Goal: Navigation & Orientation: Find specific page/section

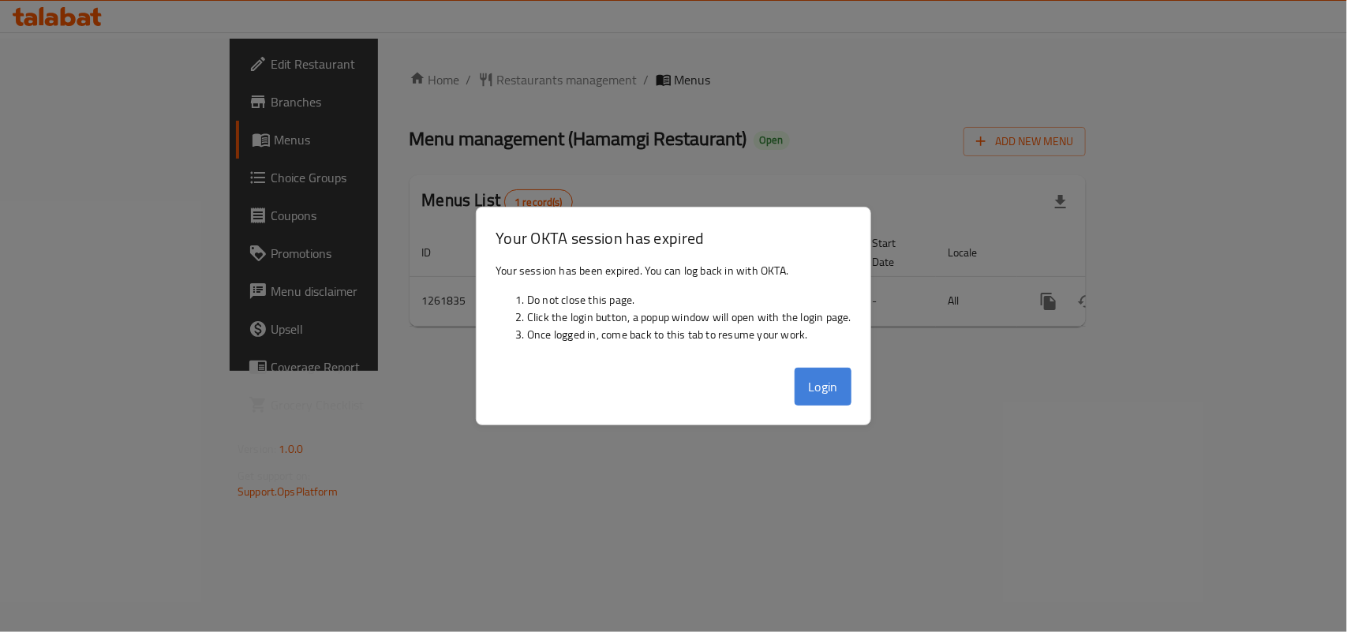
click at [836, 396] on button "Login" at bounding box center [822, 387] width 57 height 38
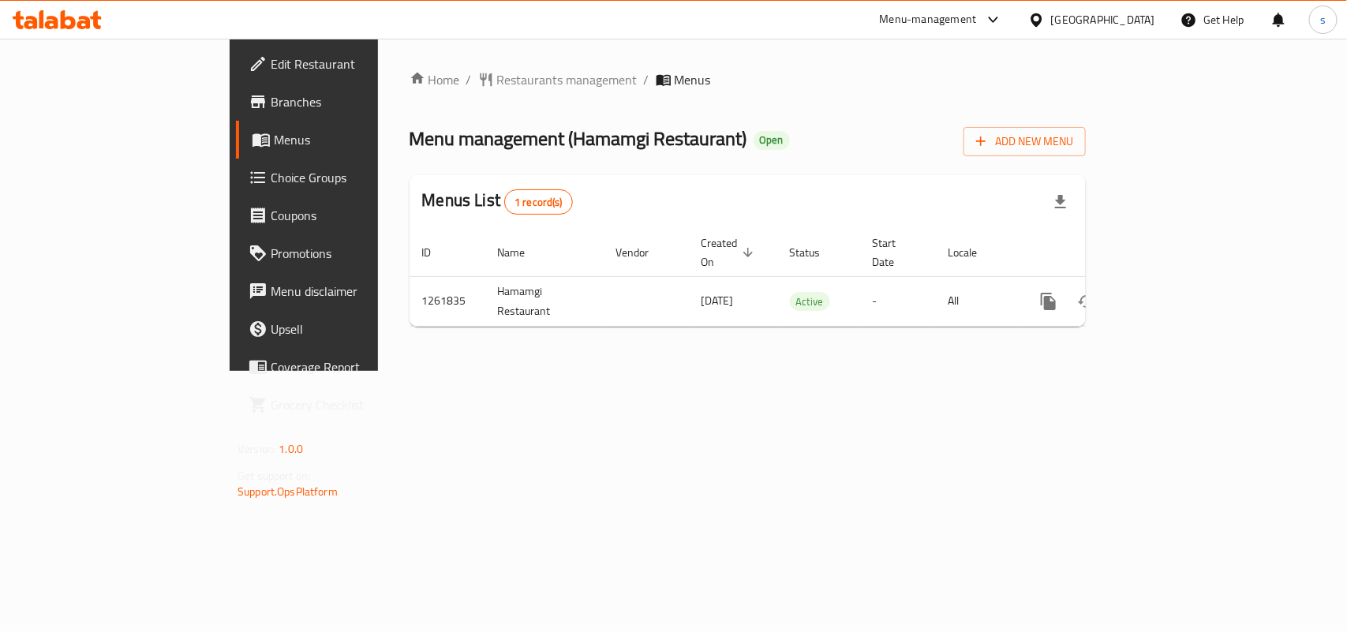
click at [1145, 11] on div "[GEOGRAPHIC_DATA]" at bounding box center [1103, 19] width 104 height 17
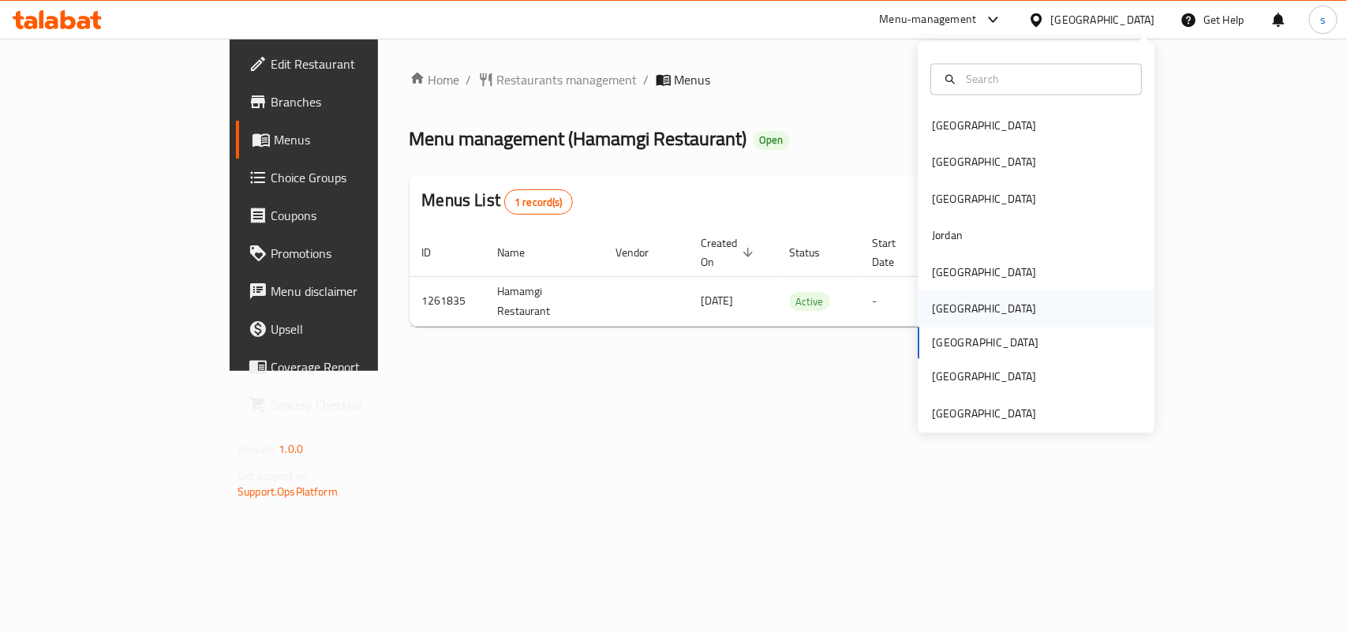
click at [932, 305] on div "[GEOGRAPHIC_DATA]" at bounding box center [984, 309] width 104 height 17
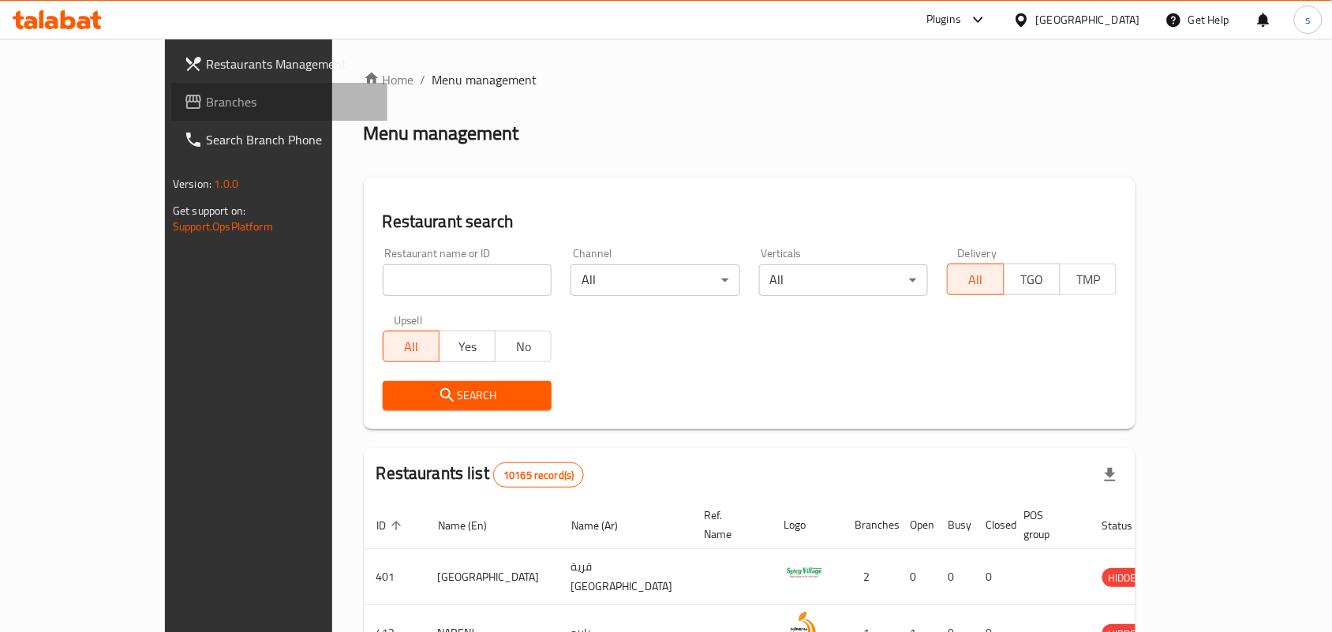
click at [206, 107] on span "Branches" at bounding box center [290, 101] width 169 height 19
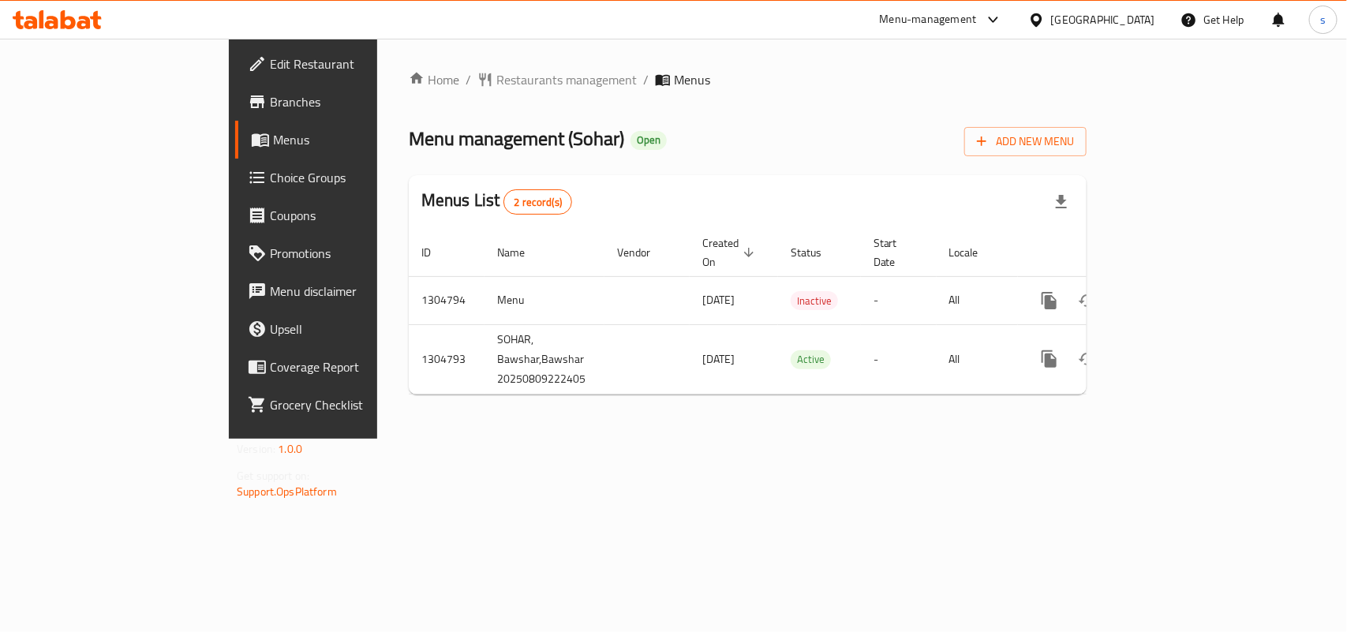
click at [1129, 14] on div "[GEOGRAPHIC_DATA]" at bounding box center [1103, 19] width 104 height 17
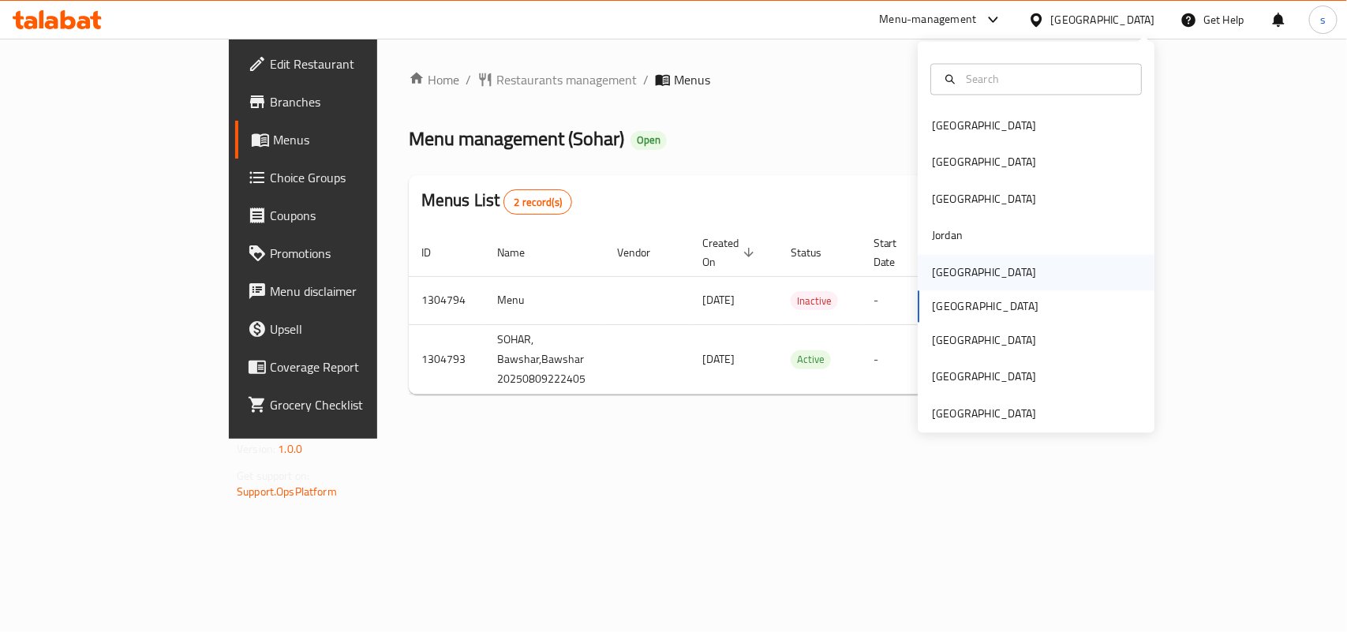
click at [940, 278] on div "[GEOGRAPHIC_DATA]" at bounding box center [984, 271] width 104 height 17
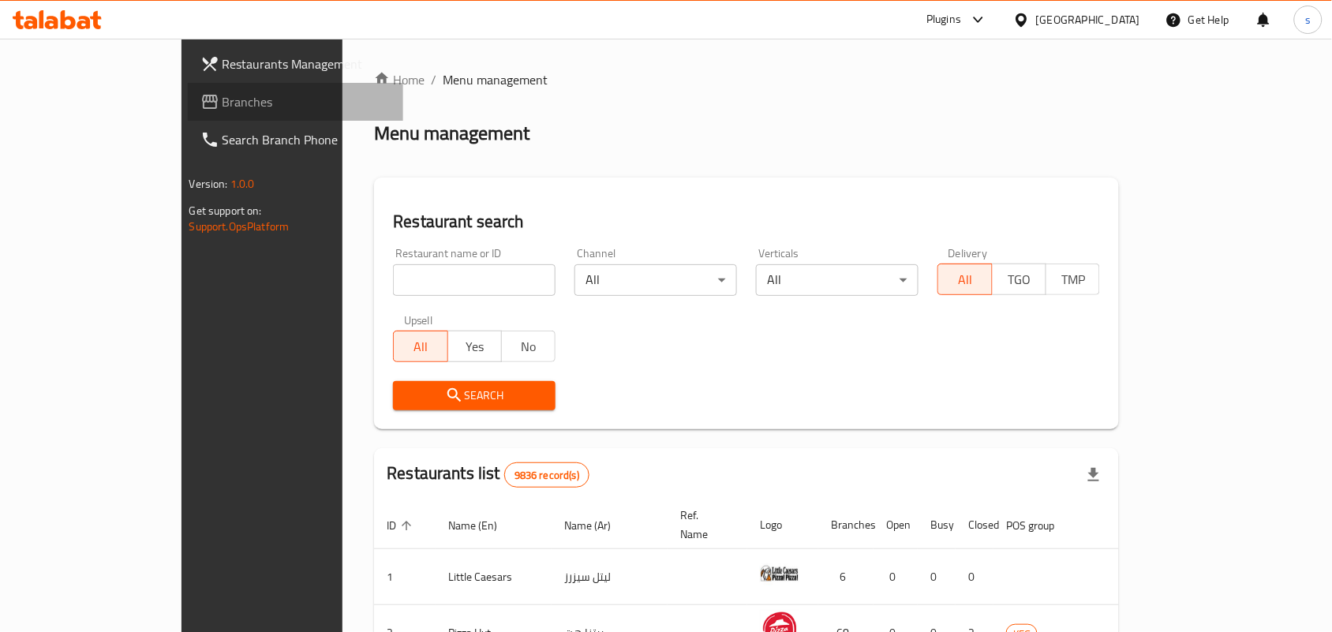
click at [222, 100] on span "Branches" at bounding box center [306, 101] width 169 height 19
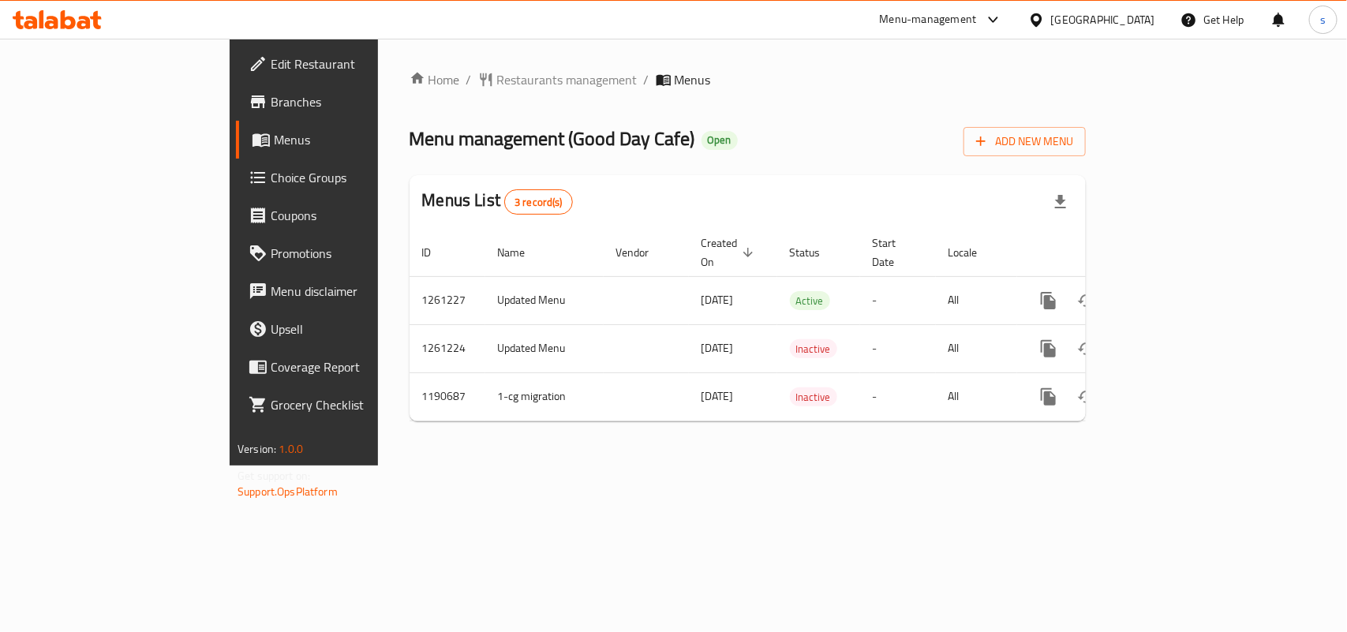
click at [1051, 18] on div at bounding box center [1039, 19] width 23 height 17
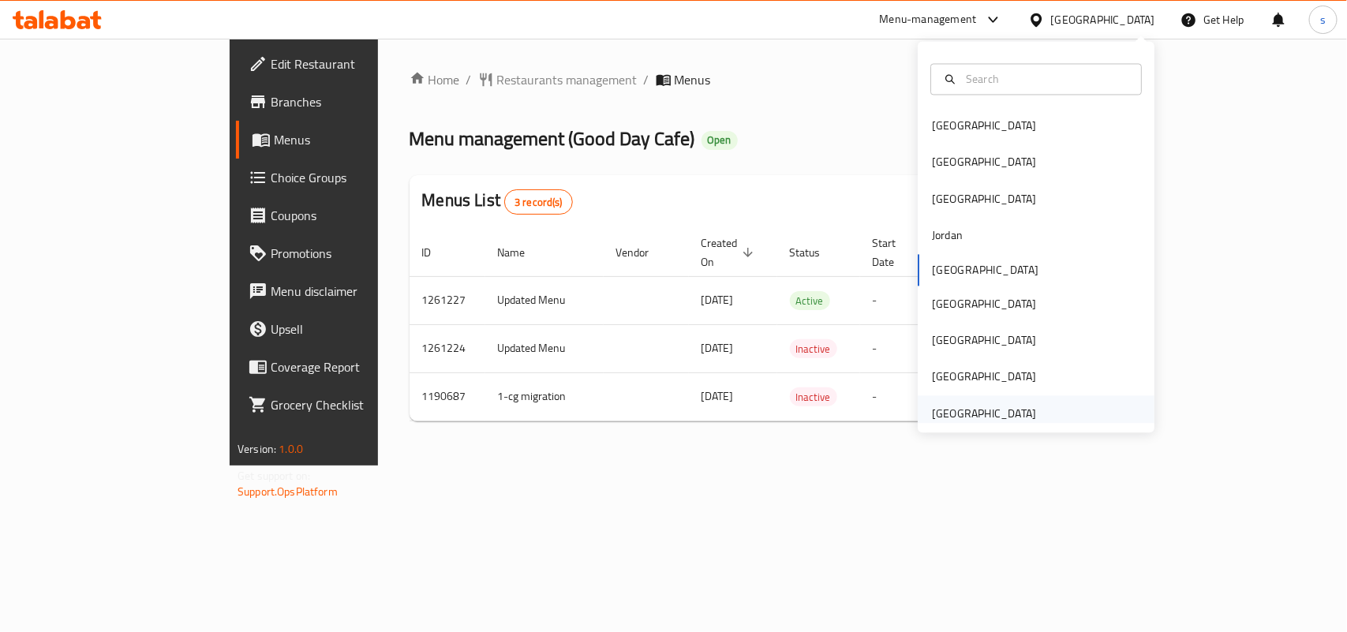
click at [978, 407] on div "[GEOGRAPHIC_DATA]" at bounding box center [984, 413] width 104 height 17
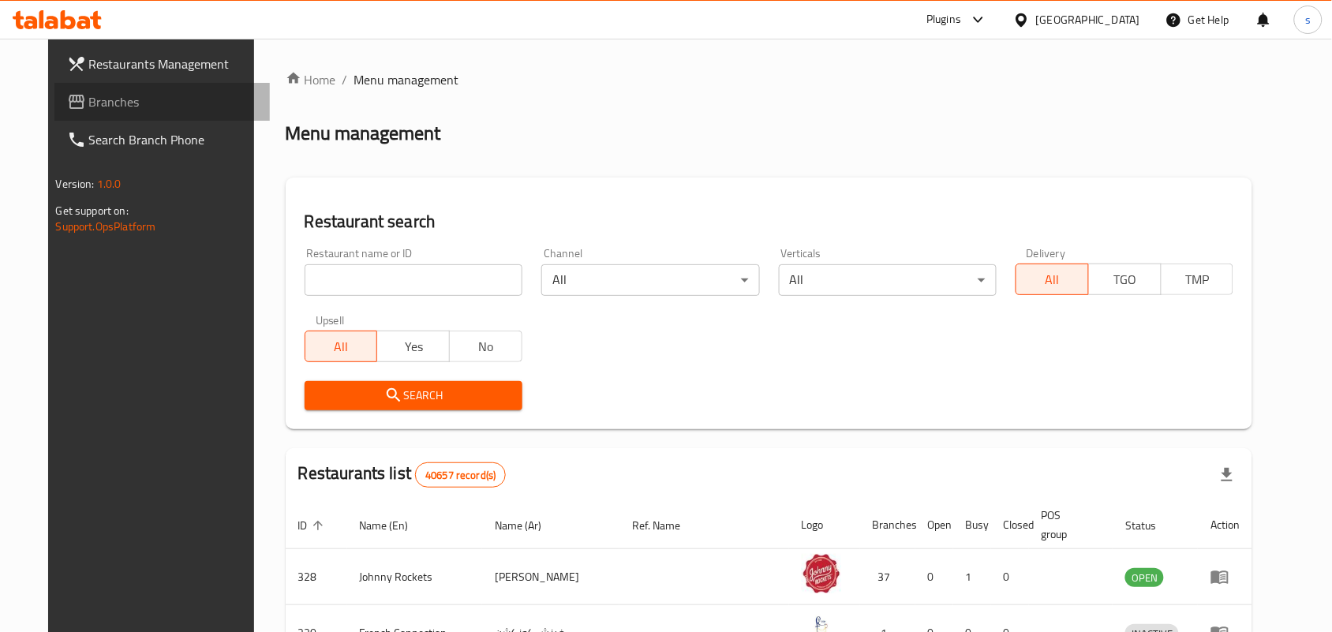
click at [89, 107] on span "Branches" at bounding box center [173, 101] width 169 height 19
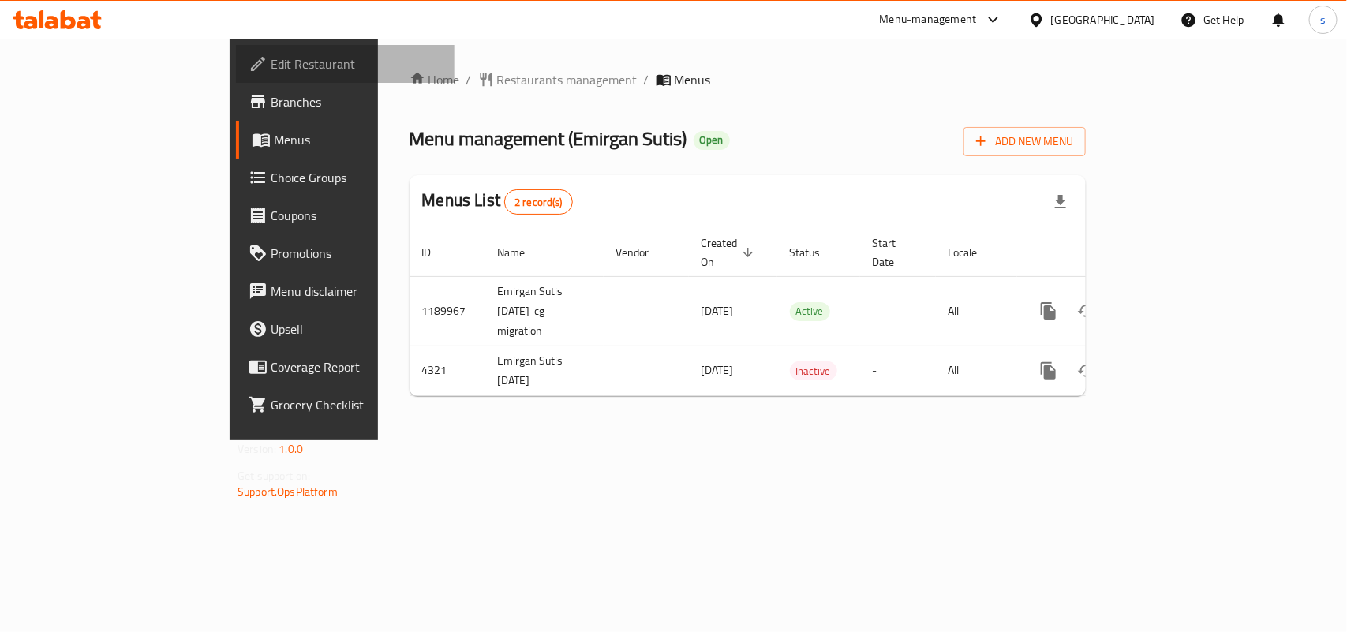
click at [271, 62] on span "Edit Restaurant" at bounding box center [356, 63] width 171 height 19
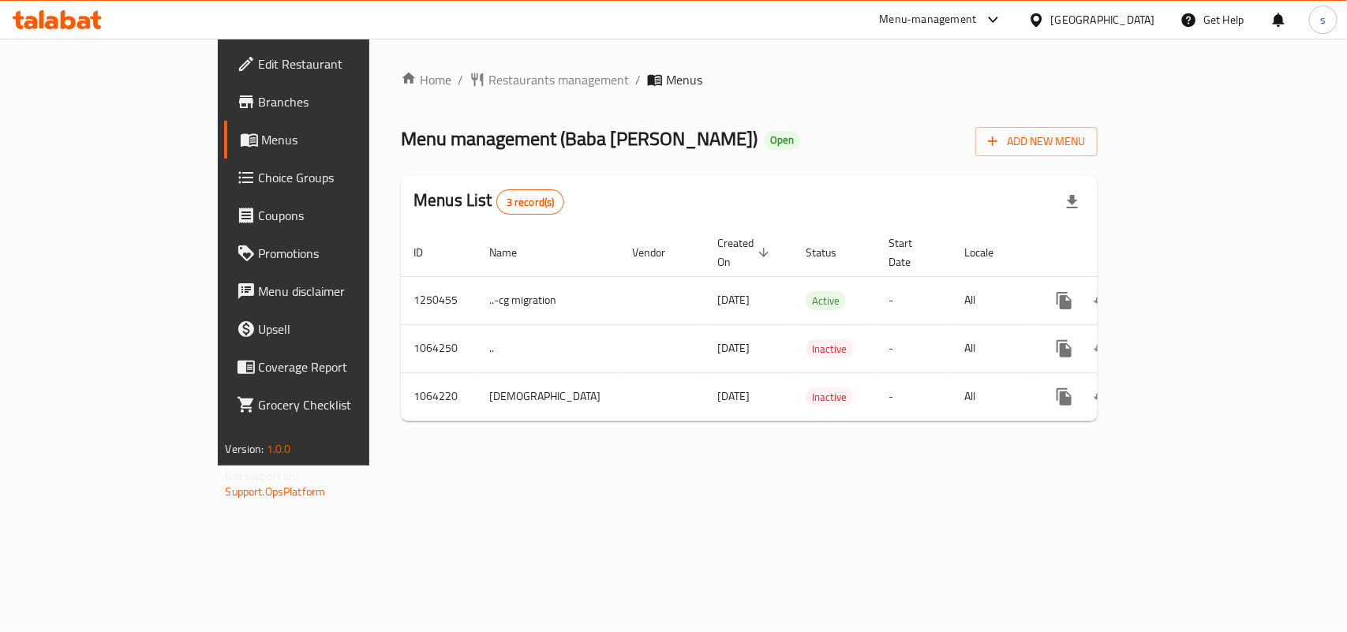
click at [1138, 21] on div "[GEOGRAPHIC_DATA]" at bounding box center [1103, 19] width 104 height 17
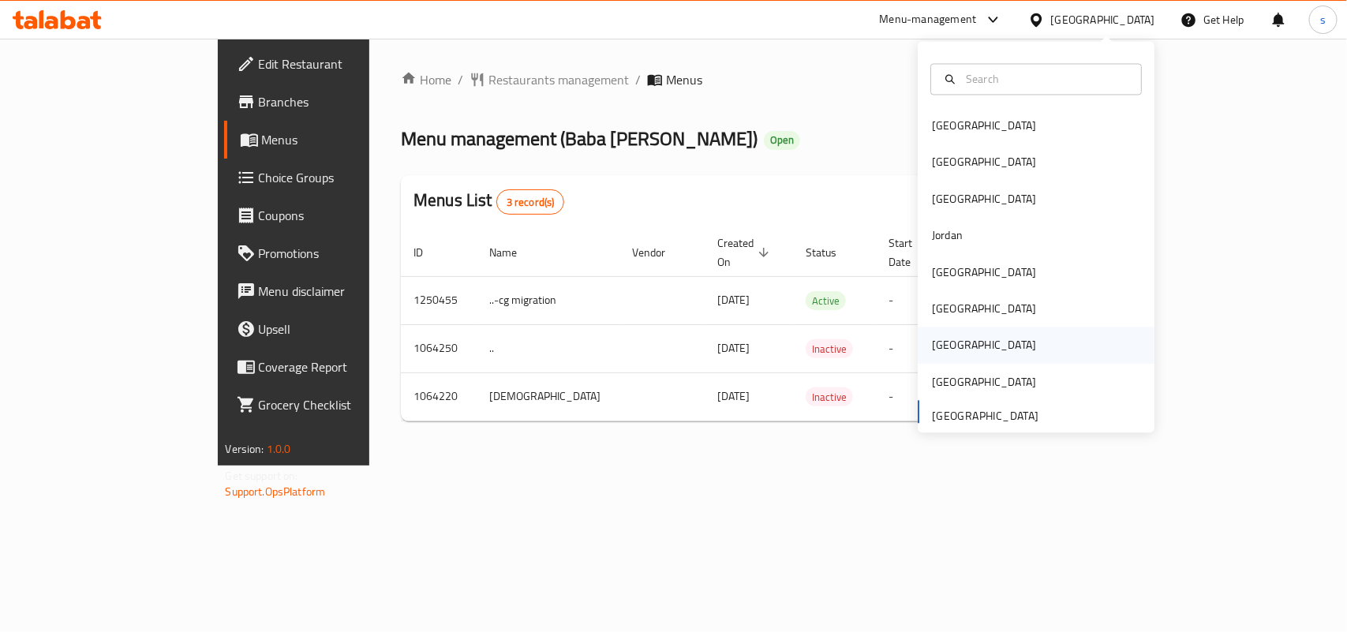
click at [932, 342] on div "[GEOGRAPHIC_DATA]" at bounding box center [984, 345] width 104 height 17
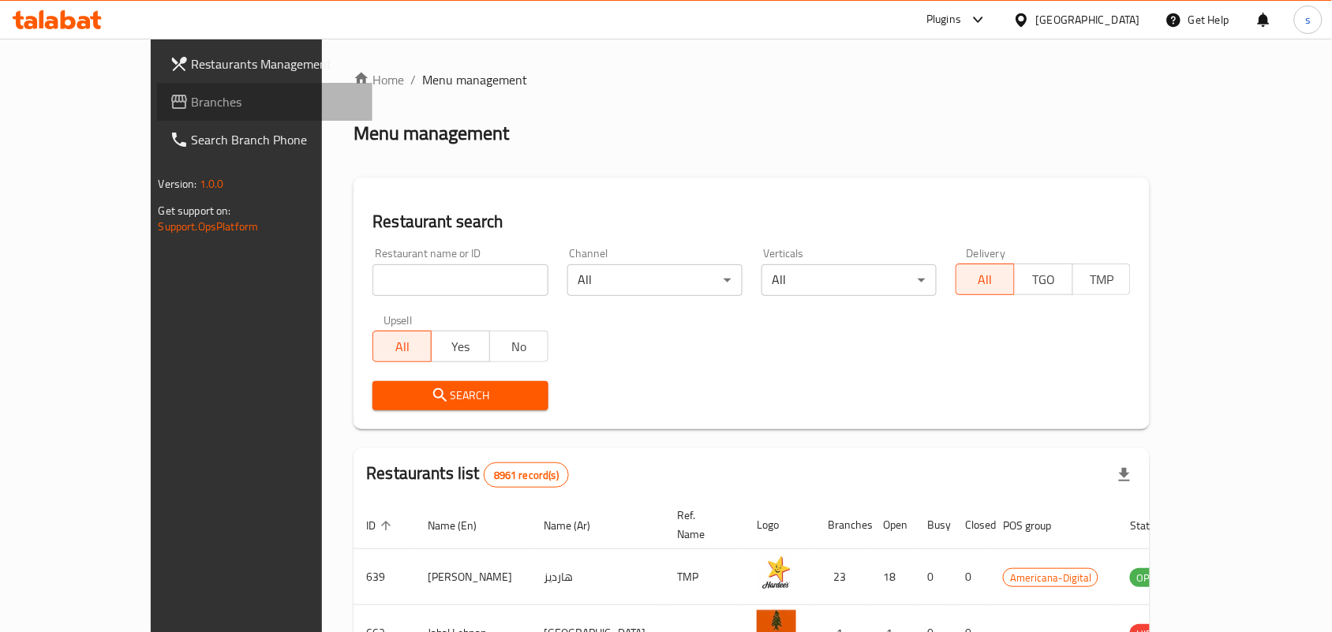
click at [192, 95] on span "Branches" at bounding box center [276, 101] width 169 height 19
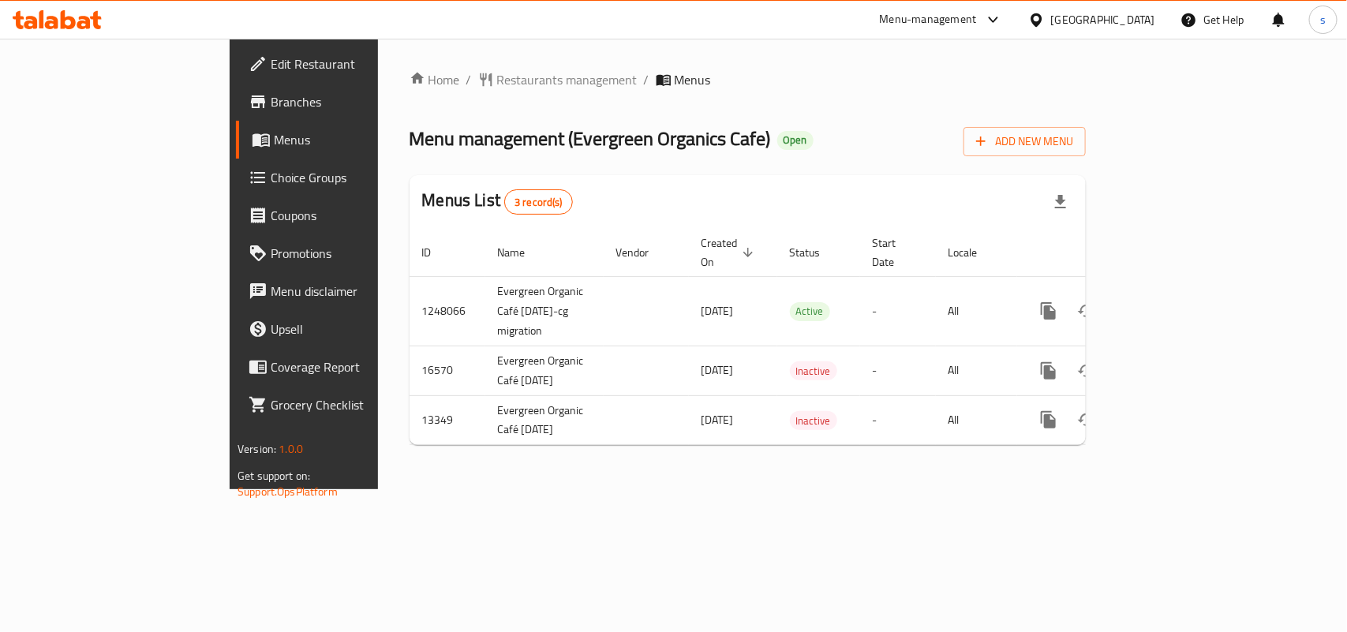
click at [1136, 25] on div "[GEOGRAPHIC_DATA]" at bounding box center [1103, 19] width 104 height 17
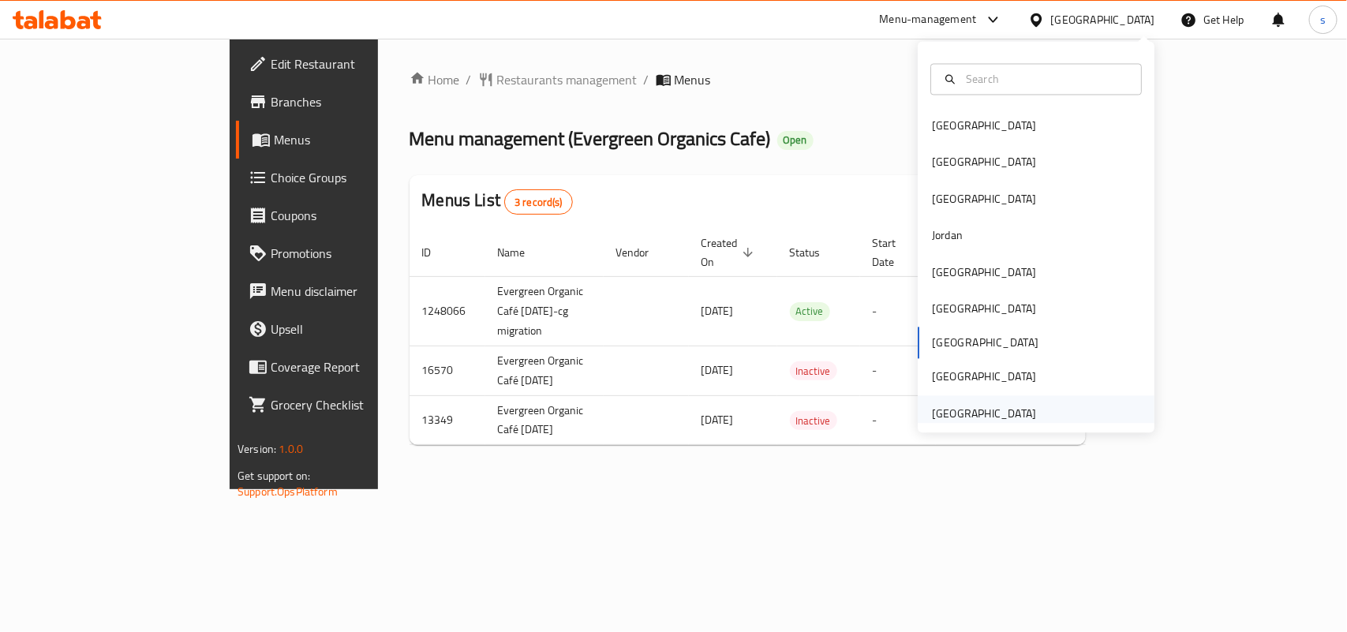
click at [1003, 418] on div "United Arab Emirates" at bounding box center [984, 413] width 104 height 17
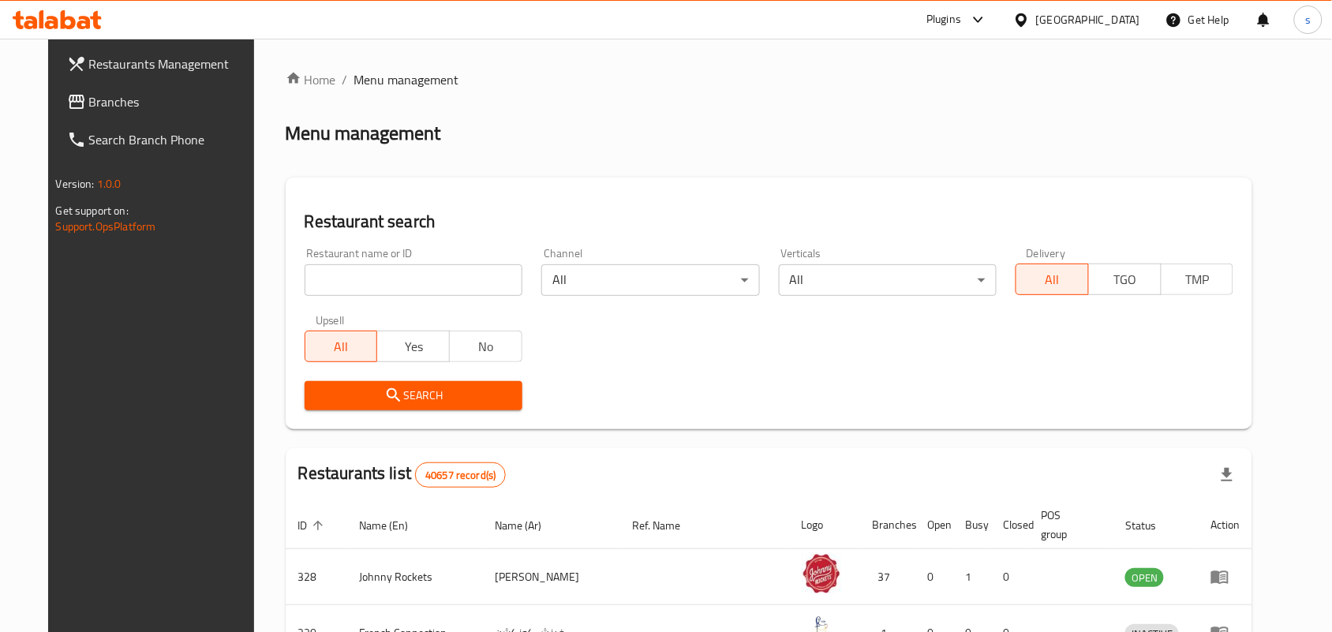
click at [1118, 21] on div "United Arab Emirates" at bounding box center [1088, 19] width 104 height 17
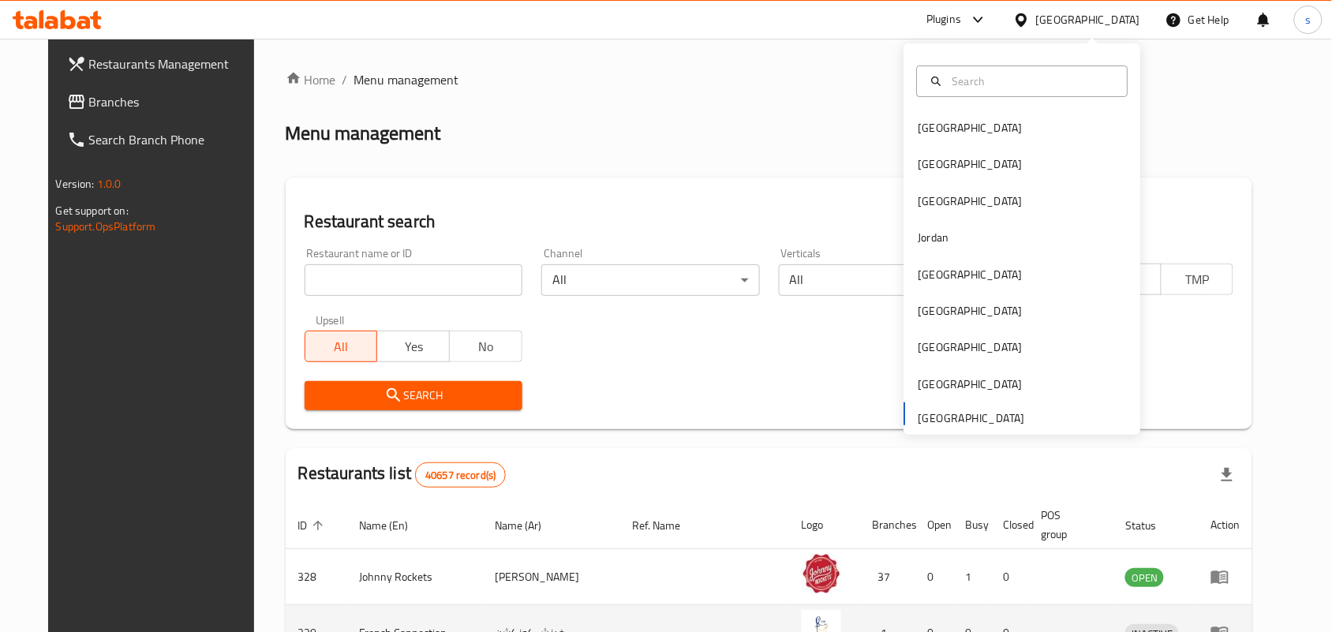
scroll to position [99, 0]
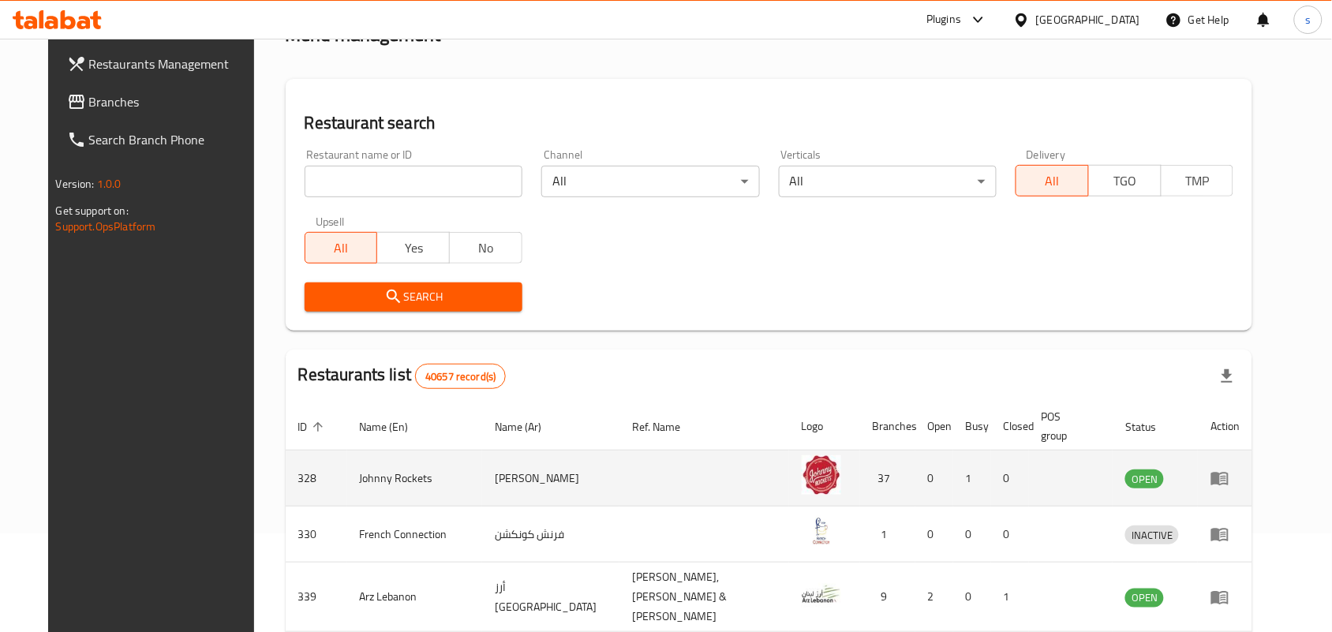
drag, startPoint x: 976, startPoint y: 613, endPoint x: 1034, endPoint y: 467, distance: 157.2
drag, startPoint x: 1034, startPoint y: 467, endPoint x: 1106, endPoint y: 456, distance: 72.6
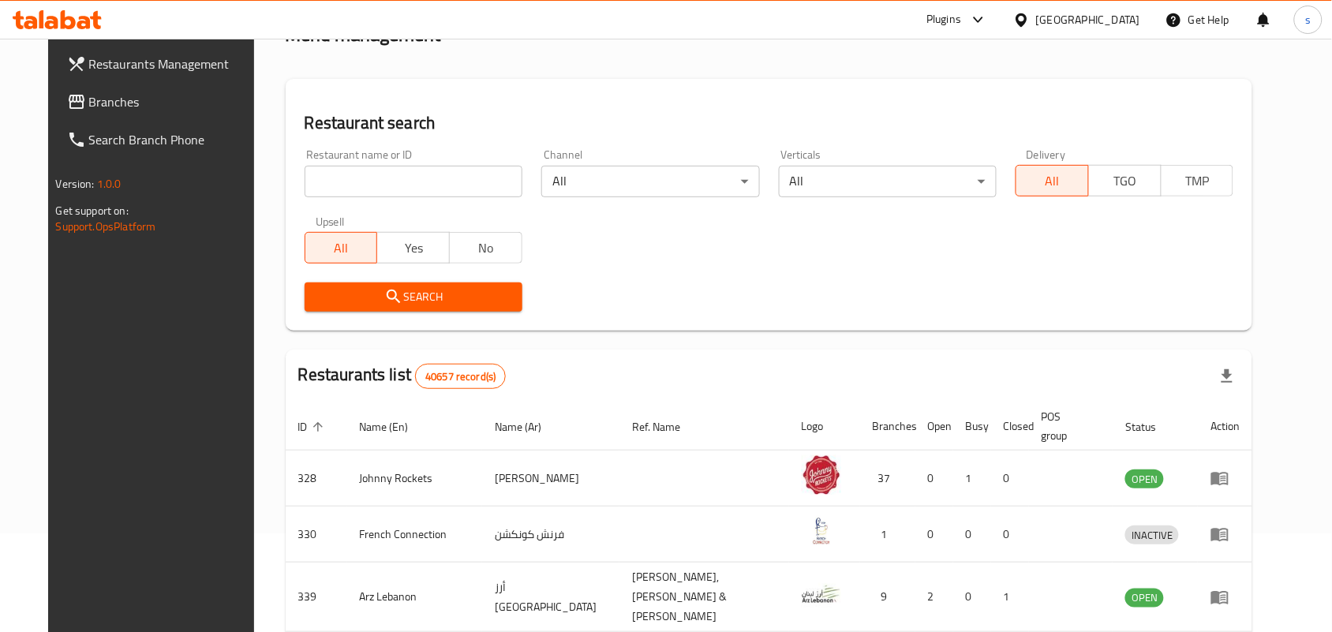
click at [1083, 21] on div "United Arab Emirates" at bounding box center [1088, 19] width 104 height 17
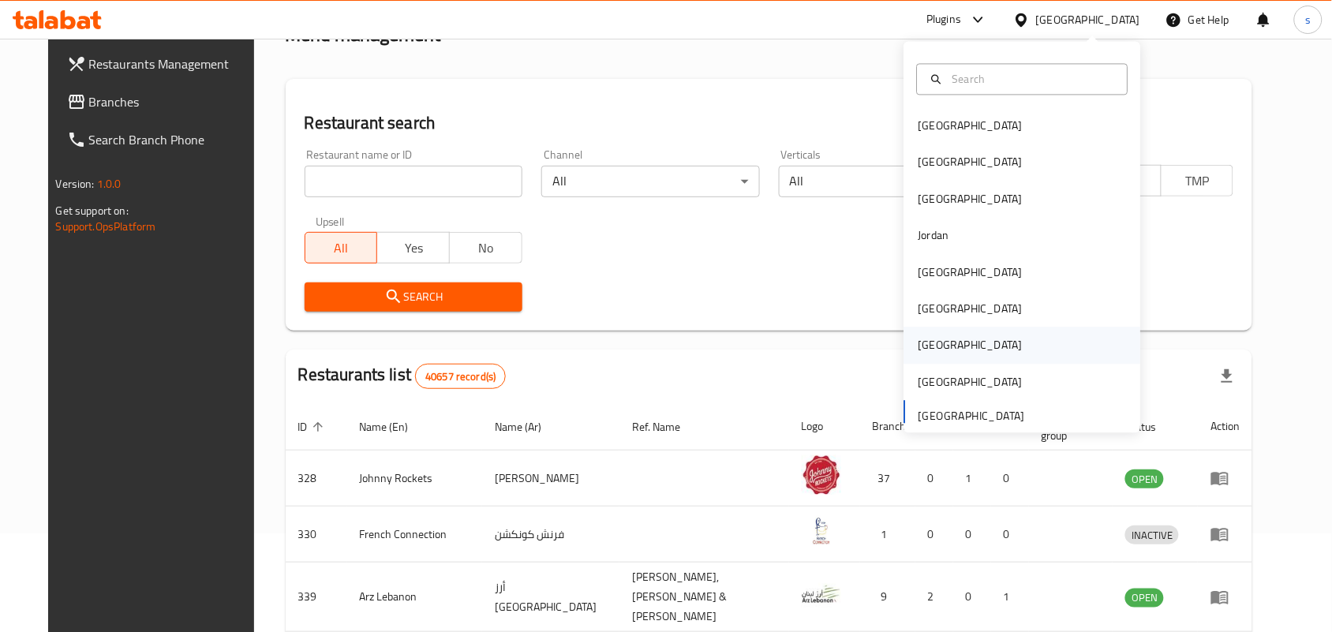
click at [918, 337] on div "[GEOGRAPHIC_DATA]" at bounding box center [970, 345] width 104 height 17
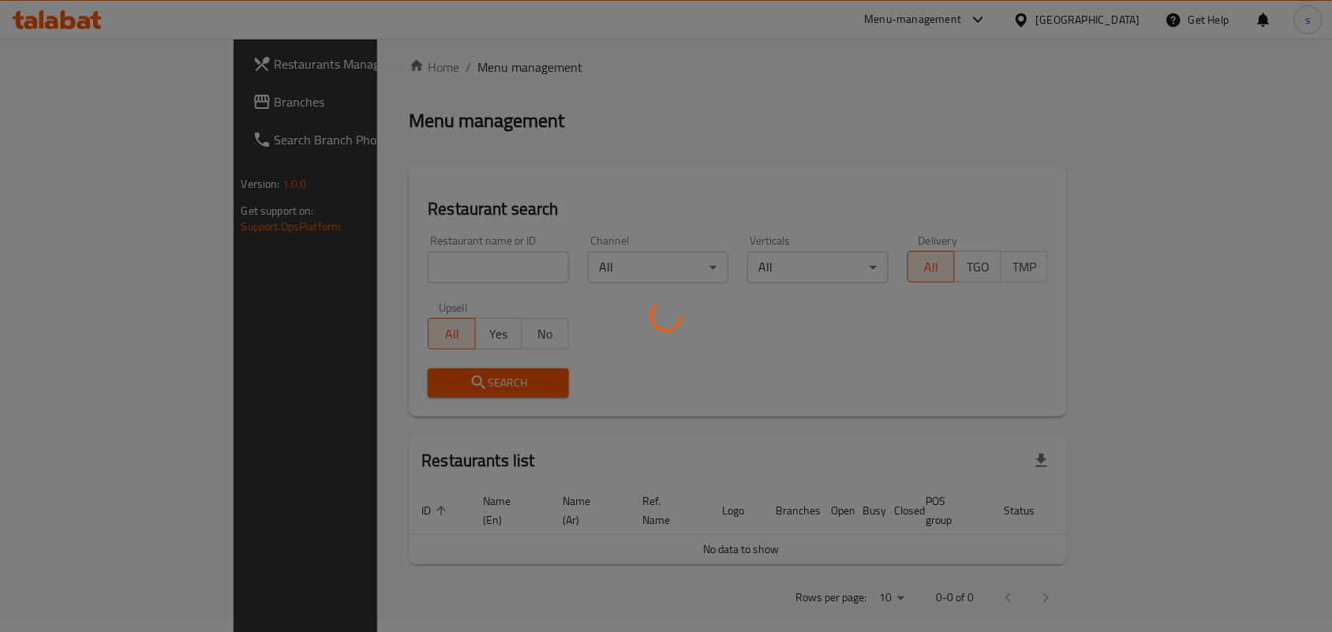
scroll to position [99, 0]
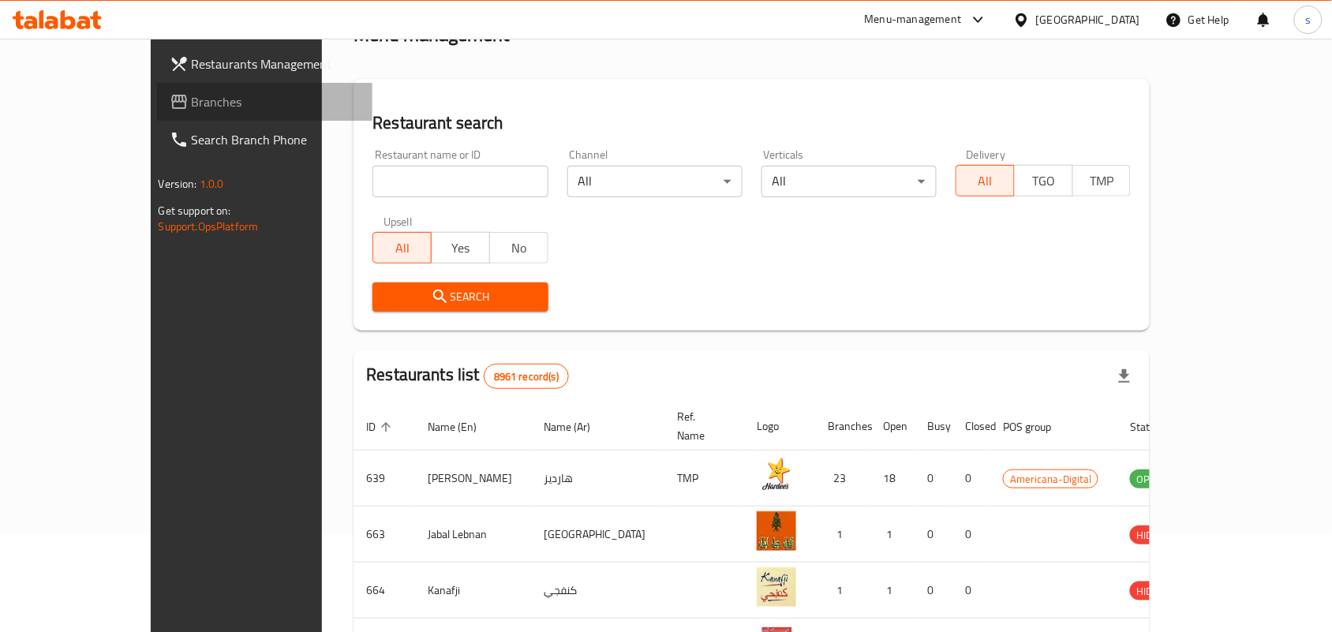
click at [192, 108] on span "Branches" at bounding box center [276, 101] width 169 height 19
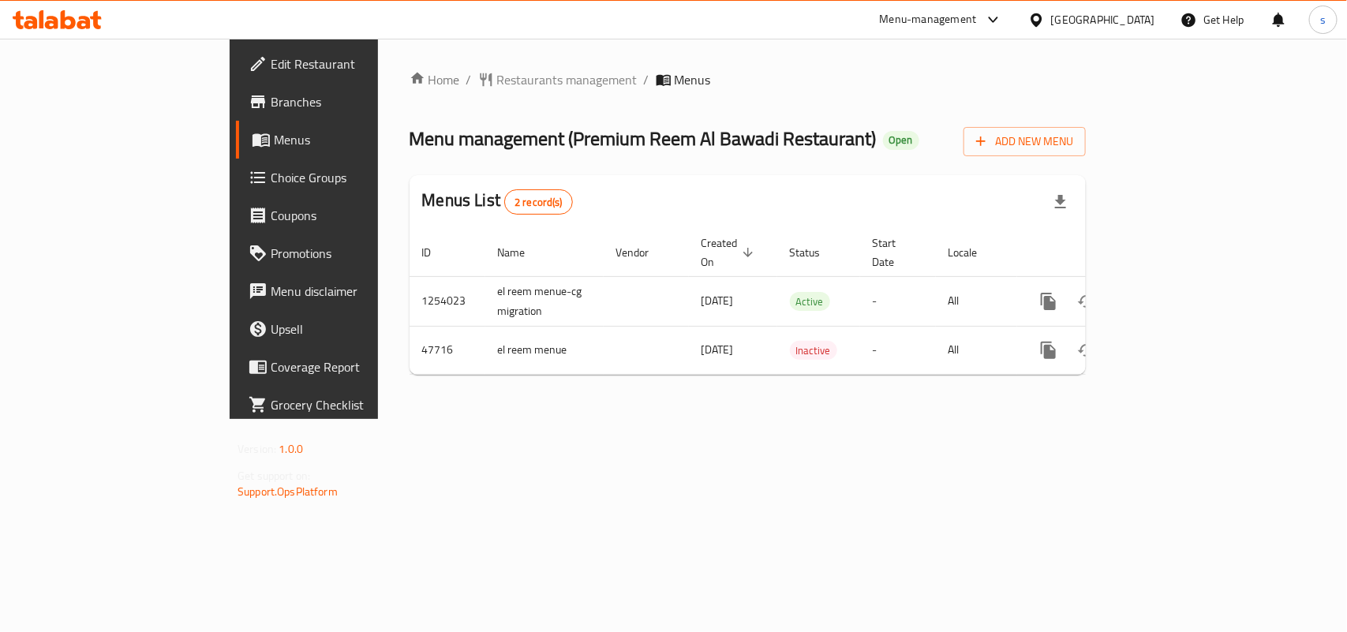
drag, startPoint x: 1269, startPoint y: 439, endPoint x: 0, endPoint y: 239, distance: 1284.3
click at [683, 336] on div "Home / Restaurants management / Menus Menu management ( Premium Reem Al Bawadi …" at bounding box center [747, 229] width 739 height 380
